Goal: Information Seeking & Learning: Learn about a topic

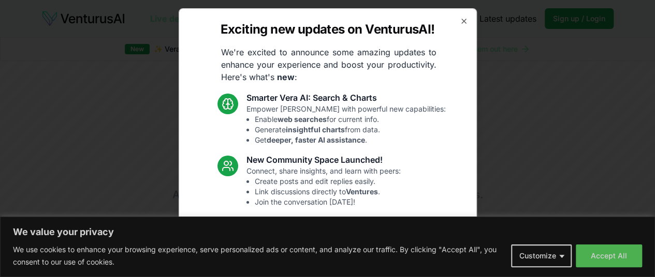
click at [458, 25] on div "Exciting new updates on VenturusAI! We're excited to announce some amazing upda…" at bounding box center [328, 138] width 298 height 261
click at [462, 22] on icon "button" at bounding box center [464, 21] width 4 height 4
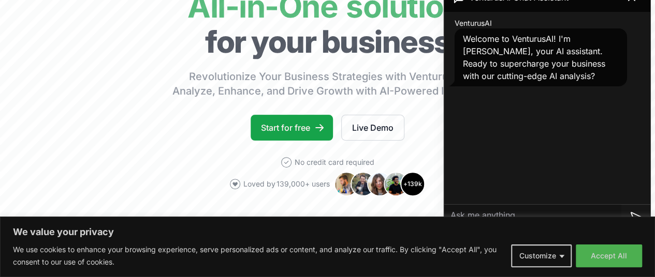
scroll to position [207, 0]
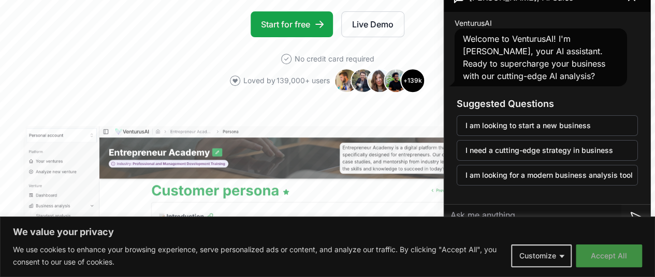
click at [602, 255] on button "Accept All" at bounding box center [608, 256] width 66 height 23
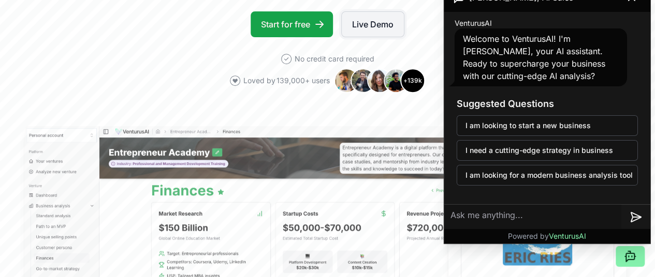
click at [372, 37] on link "Live Demo" at bounding box center [372, 24] width 63 height 26
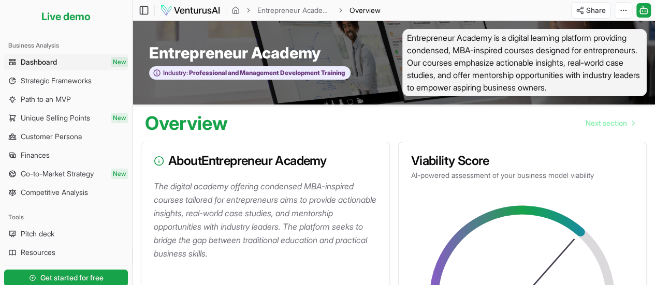
scroll to position [104, 0]
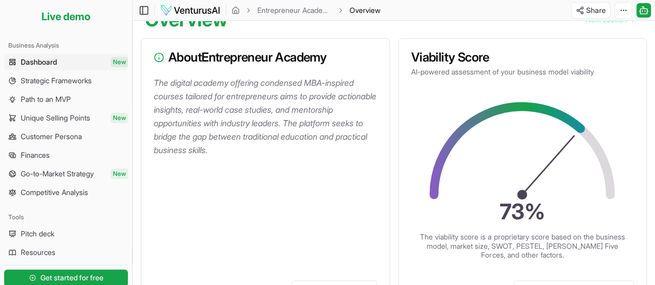
click at [289, 110] on p "The digital academy offering condensed MBA-inspired courses tailored for entrep…" at bounding box center [267, 116] width 227 height 81
click at [283, 130] on p "The digital academy offering condensed MBA-inspired courses tailored for entrep…" at bounding box center [267, 116] width 227 height 81
click at [292, 162] on div "The digital academy offering condensed MBA-inspired courses tailored for entrep…" at bounding box center [265, 174] width 248 height 196
click at [288, 144] on p "The digital academy offering condensed MBA-inspired courses tailored for entrep…" at bounding box center [267, 116] width 227 height 81
click at [283, 134] on p "The digital academy offering condensed MBA-inspired courses tailored for entrep…" at bounding box center [267, 116] width 227 height 81
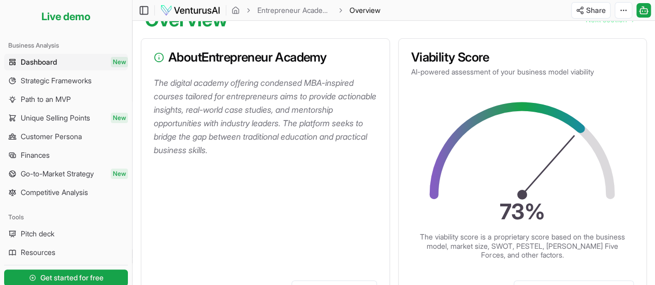
click at [281, 133] on p "The digital academy offering condensed MBA-inspired courses tailored for entrep…" at bounding box center [267, 116] width 227 height 81
drag, startPoint x: 281, startPoint y: 133, endPoint x: 284, endPoint y: 128, distance: 6.0
click at [281, 132] on p "The digital academy offering condensed MBA-inspired courses tailored for entrep…" at bounding box center [267, 116] width 227 height 81
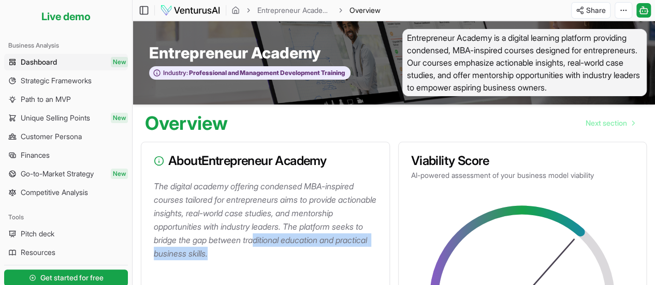
click at [325, 253] on p "The digital academy offering condensed MBA-inspired courses tailored for entrep…" at bounding box center [267, 220] width 227 height 81
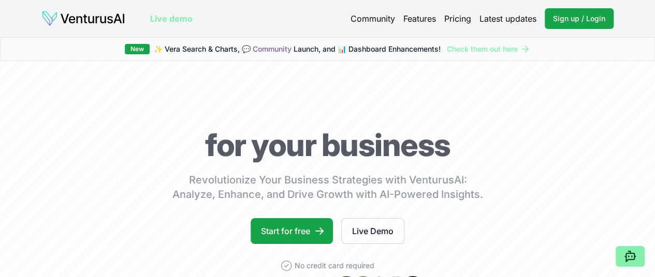
click at [106, 16] on img at bounding box center [83, 18] width 84 height 17
